Goal: Task Accomplishment & Management: Complete application form

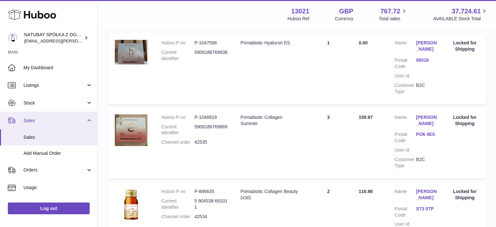
click at [60, 121] on span "Sales" at bounding box center [54, 120] width 62 height 6
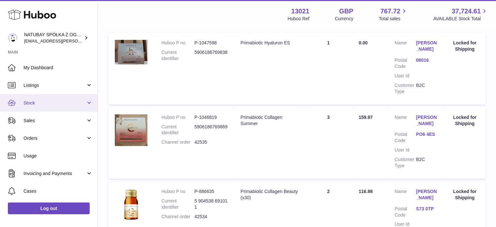
click at [54, 98] on link "Stock" at bounding box center [48, 103] width 97 height 18
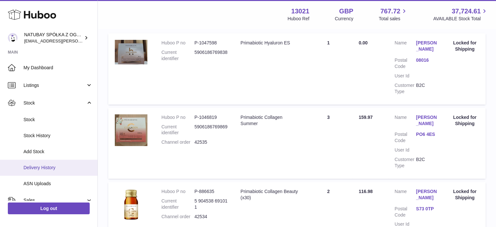
click at [56, 165] on span "Delivery History" at bounding box center [57, 167] width 69 height 6
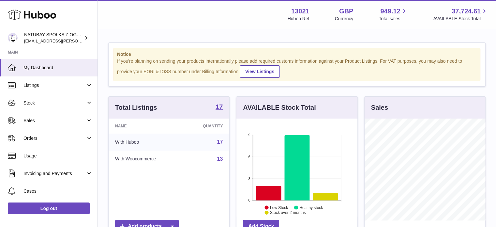
scroll to position [102, 121]
click at [56, 117] on span "Sales" at bounding box center [54, 120] width 62 height 6
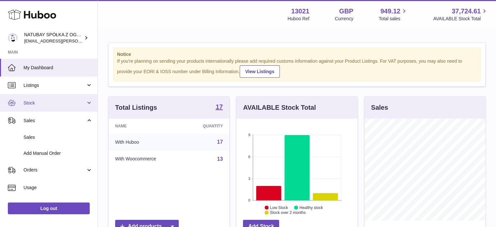
click at [61, 101] on span "Stock" at bounding box center [54, 103] width 62 height 6
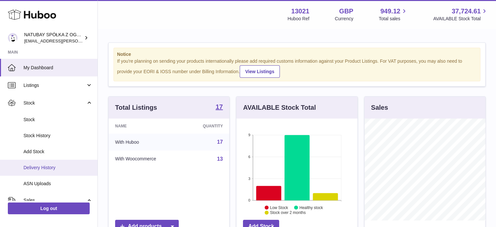
click at [56, 166] on span "Delivery History" at bounding box center [57, 167] width 69 height 6
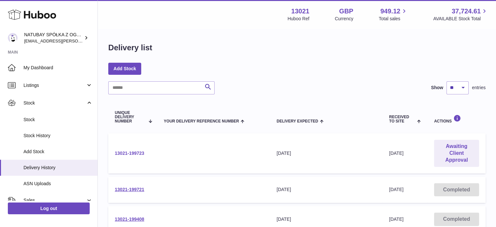
click at [132, 153] on link "13021-199723" at bounding box center [129, 152] width 29 height 5
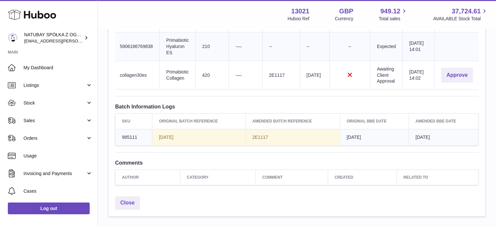
scroll to position [228, 0]
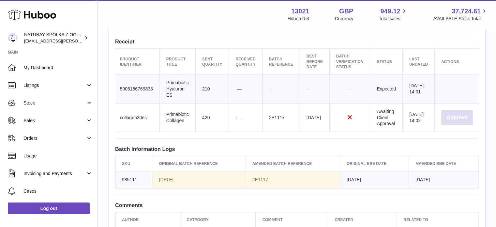
click at [451, 116] on button "Approve" at bounding box center [457, 117] width 32 height 15
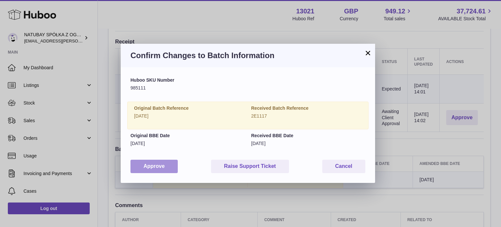
click at [157, 171] on button "Approve" at bounding box center [153, 165] width 47 height 13
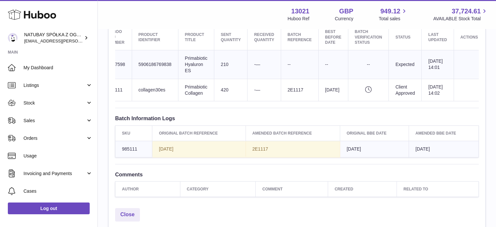
scroll to position [293, 0]
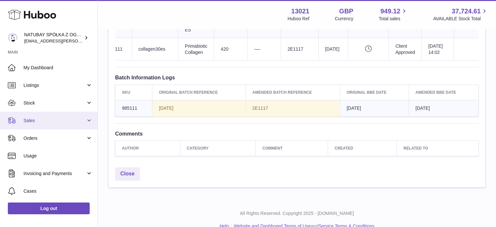
click at [43, 123] on span "Sales" at bounding box center [54, 120] width 62 height 6
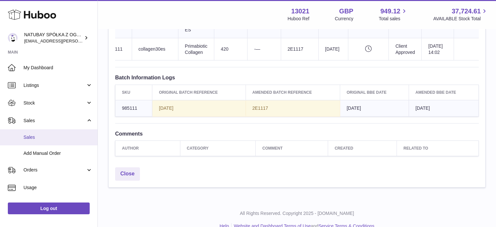
click at [40, 133] on link "Sales" at bounding box center [48, 137] width 97 height 16
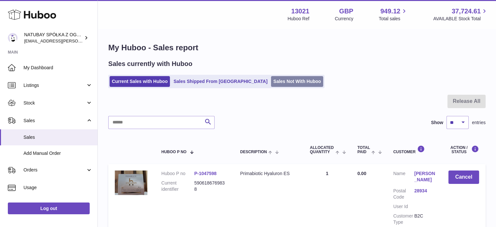
click at [271, 78] on link "Sales Not With Huboo" at bounding box center [297, 81] width 52 height 11
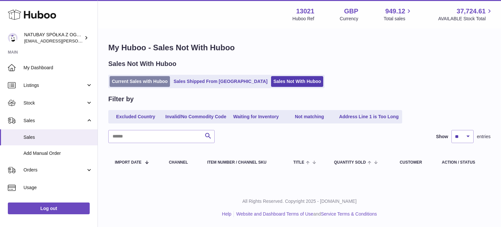
click at [121, 80] on link "Current Sales with Huboo" at bounding box center [140, 81] width 60 height 11
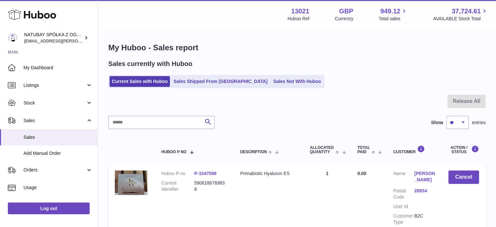
click at [195, 73] on div "Sales currently with Huboo Current Sales with Huboo Sales Shipped From Huboo Sa…" at bounding box center [296, 73] width 377 height 29
click at [194, 76] on ul "Current Sales with Huboo Sales Shipped From Huboo Sales Not With Huboo" at bounding box center [216, 81] width 216 height 13
click at [194, 79] on link "Sales Shipped From [GEOGRAPHIC_DATA]" at bounding box center [220, 81] width 98 height 11
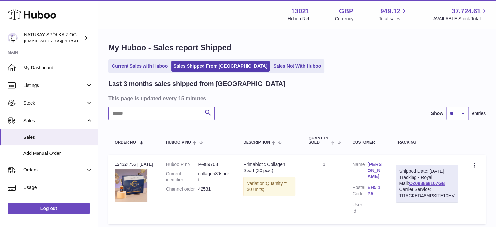
click at [140, 114] on input "text" at bounding box center [161, 113] width 106 height 13
type input "*"
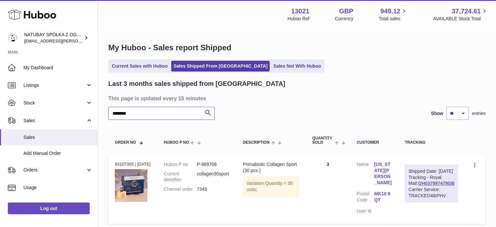
scroll to position [52, 0]
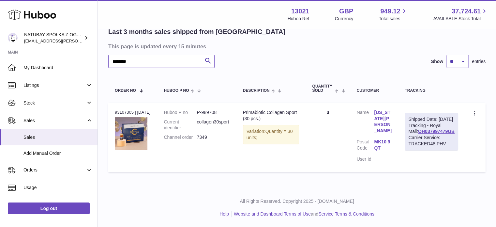
click at [153, 58] on input "********" at bounding box center [161, 61] width 106 height 13
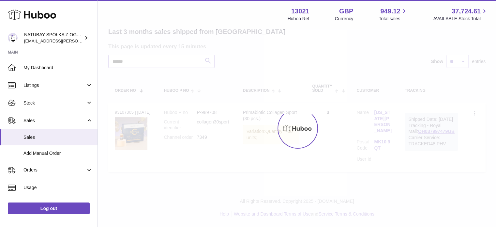
scroll to position [46, 0]
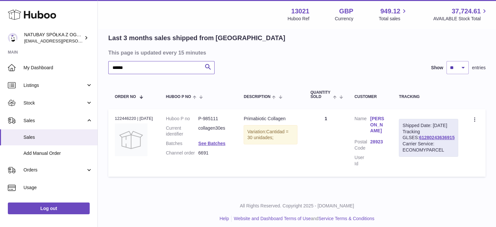
click at [134, 64] on input "******" at bounding box center [161, 67] width 106 height 13
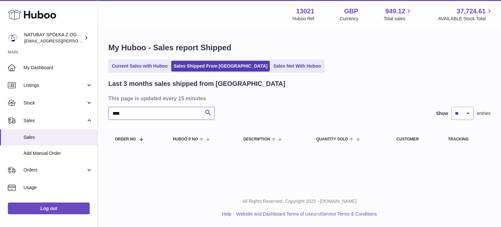
click at [145, 117] on input "****" at bounding box center [161, 113] width 106 height 13
type input "****"
click at [152, 63] on link "Current Sales with Huboo" at bounding box center [140, 66] width 60 height 11
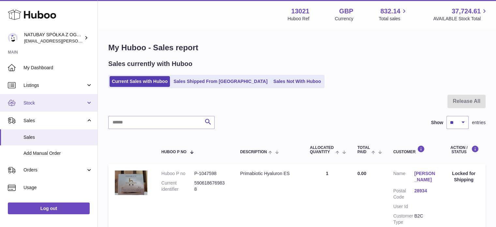
drag, startPoint x: 49, startPoint y: 99, endPoint x: 50, endPoint y: 107, distance: 8.3
click at [49, 99] on link "Stock" at bounding box center [48, 103] width 97 height 18
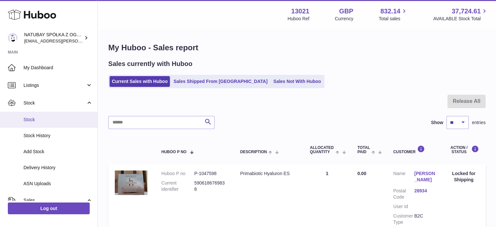
click at [52, 119] on span "Stock" at bounding box center [57, 119] width 69 height 6
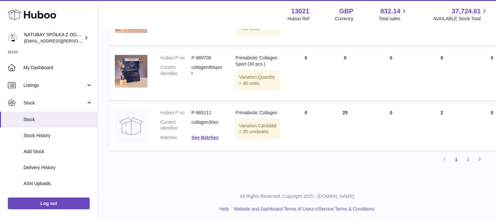
scroll to position [554, 0]
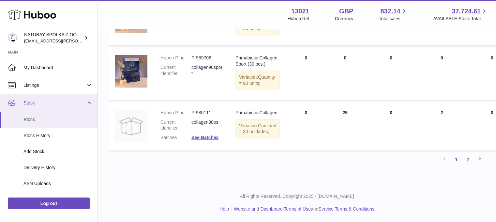
click at [55, 102] on span "Stock" at bounding box center [54, 103] width 62 height 6
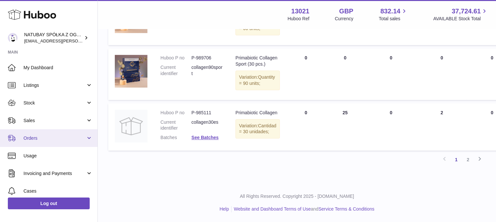
click at [52, 132] on link "Orders" at bounding box center [48, 138] width 97 height 18
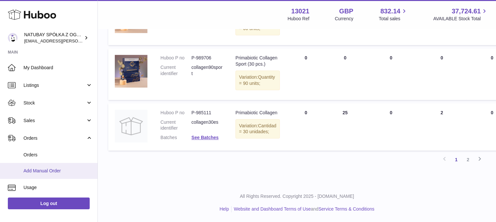
click at [56, 173] on span "Add Manual Order" at bounding box center [57, 171] width 69 height 6
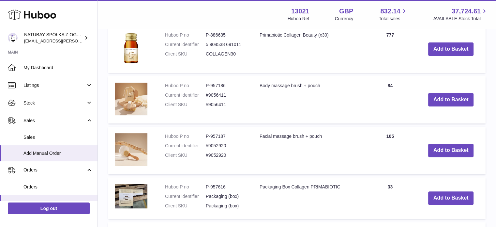
scroll to position [163, 0]
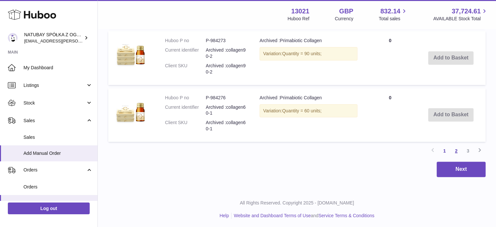
click at [456, 153] on link "2" at bounding box center [456, 151] width 12 height 12
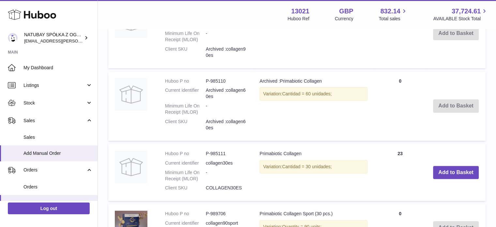
scroll to position [258, 0]
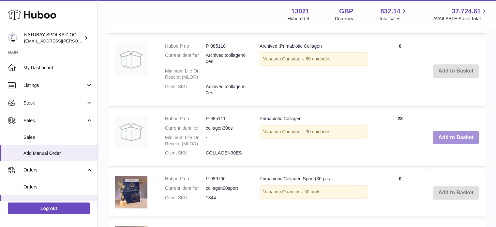
click at [459, 138] on button "Add to Basket" at bounding box center [456, 137] width 46 height 13
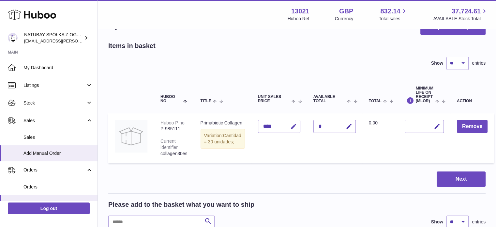
scroll to position [0, 0]
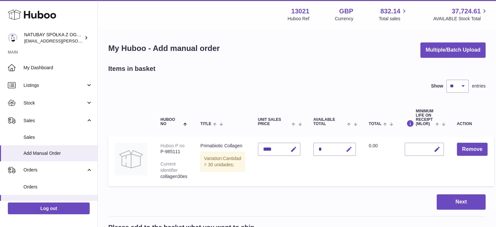
click at [346, 149] on icon "button" at bounding box center [349, 149] width 7 height 7
drag, startPoint x: 313, startPoint y: 145, endPoint x: 305, endPoint y: 145, distance: 8.2
click at [313, 145] on input "*" at bounding box center [334, 148] width 42 height 13
type input "*"
click at [346, 149] on icon "submit" at bounding box center [349, 149] width 6 height 6
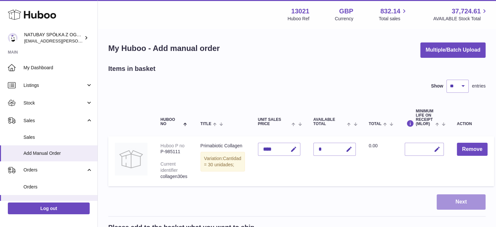
click at [464, 209] on button "Next" at bounding box center [461, 201] width 49 height 15
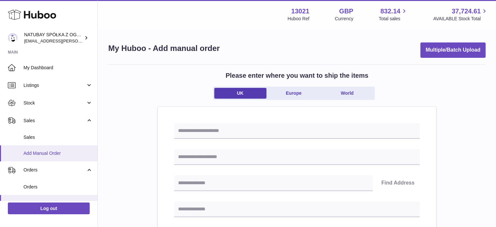
click at [39, 152] on span "Add Manual Order" at bounding box center [57, 153] width 69 height 6
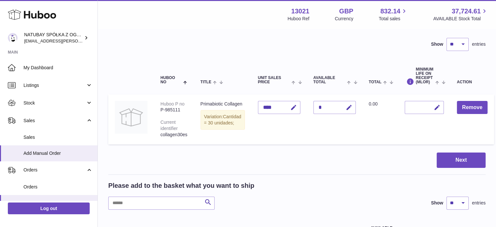
scroll to position [65, 0]
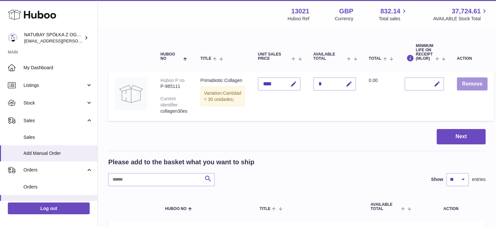
click at [467, 82] on button "Remove" at bounding box center [472, 83] width 31 height 13
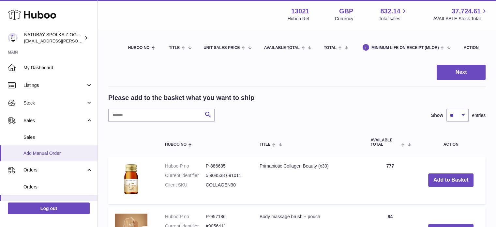
click at [33, 149] on link "Add Manual Order" at bounding box center [48, 153] width 97 height 16
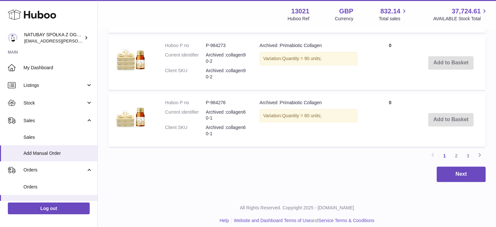
scroll to position [595, 0]
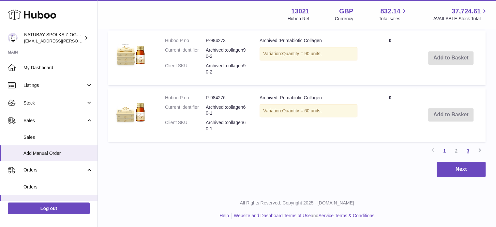
click at [466, 148] on link "3" at bounding box center [468, 151] width 12 height 12
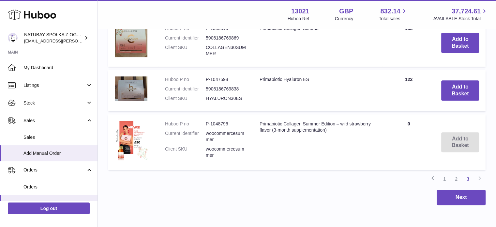
scroll to position [258, 0]
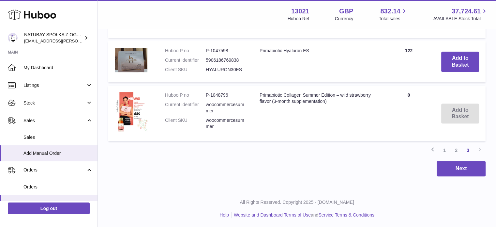
click at [466, 147] on link "3" at bounding box center [468, 150] width 12 height 12
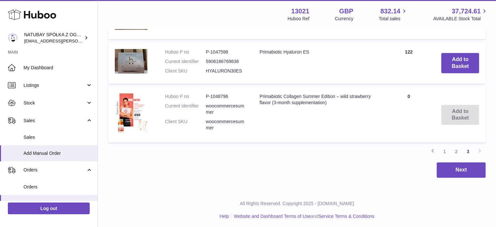
scroll to position [282, 0]
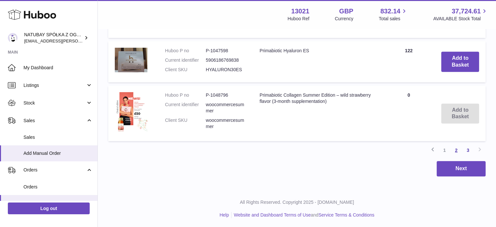
click at [458, 153] on link "2" at bounding box center [456, 150] width 12 height 12
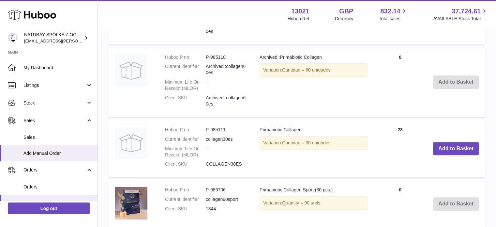
scroll to position [258, 0]
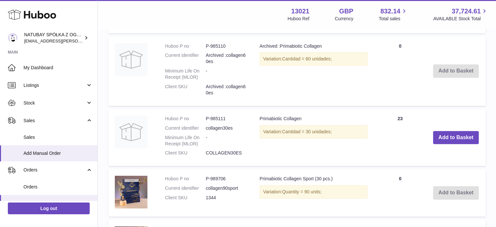
drag, startPoint x: 394, startPoint y: 116, endPoint x: 417, endPoint y: 118, distance: 23.6
click at [417, 118] on td "Quantity 23" at bounding box center [400, 137] width 52 height 57
click at [378, 134] on td "Quantity 23" at bounding box center [400, 137] width 52 height 57
click at [400, 117] on td "Quantity 23" at bounding box center [400, 137] width 52 height 57
click at [387, 143] on td "Quantity 23" at bounding box center [400, 137] width 52 height 57
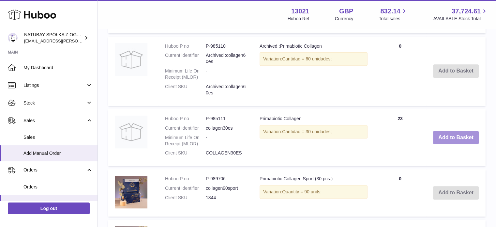
click at [441, 133] on button "Add to Basket" at bounding box center [456, 137] width 46 height 13
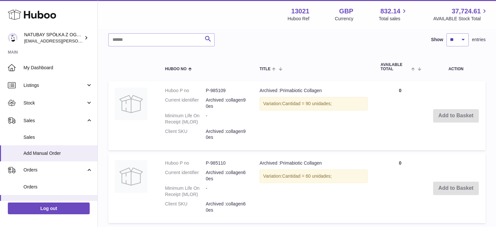
scroll to position [74, 0]
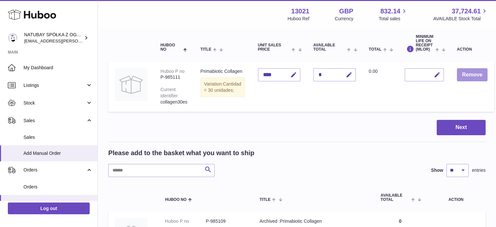
click at [464, 79] on button "Remove" at bounding box center [472, 74] width 31 height 13
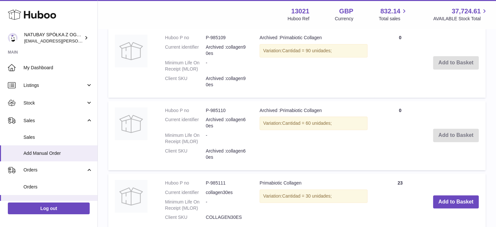
scroll to position [205, 0]
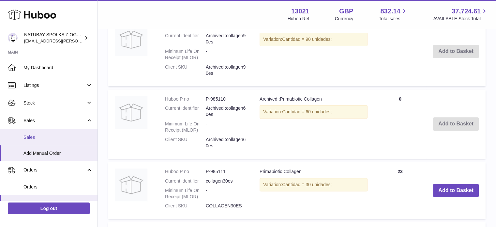
click at [60, 135] on span "Sales" at bounding box center [57, 137] width 69 height 6
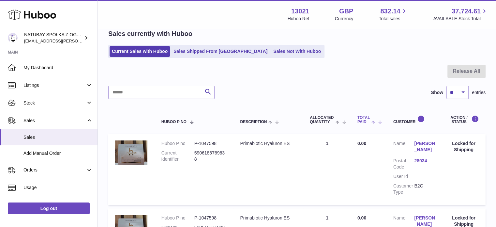
scroll to position [65, 0]
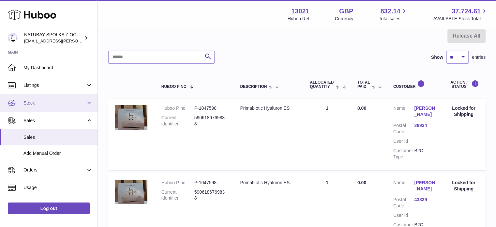
click at [41, 105] on span "Stock" at bounding box center [54, 103] width 62 height 6
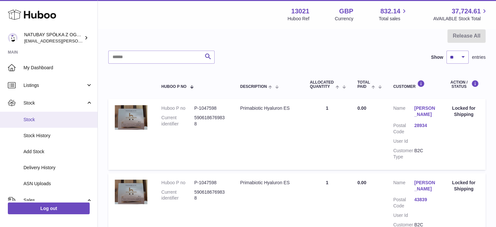
click at [49, 115] on link "Stock" at bounding box center [48, 119] width 97 height 16
